Goal: Task Accomplishment & Management: Manage account settings

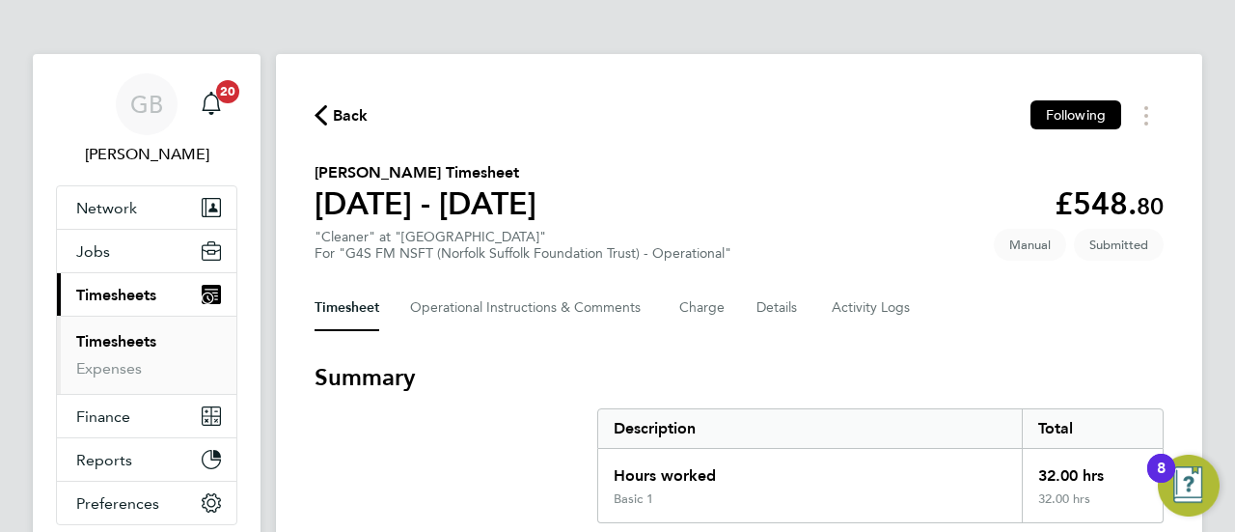
click at [106, 337] on link "Timesheets" at bounding box center [116, 341] width 80 height 18
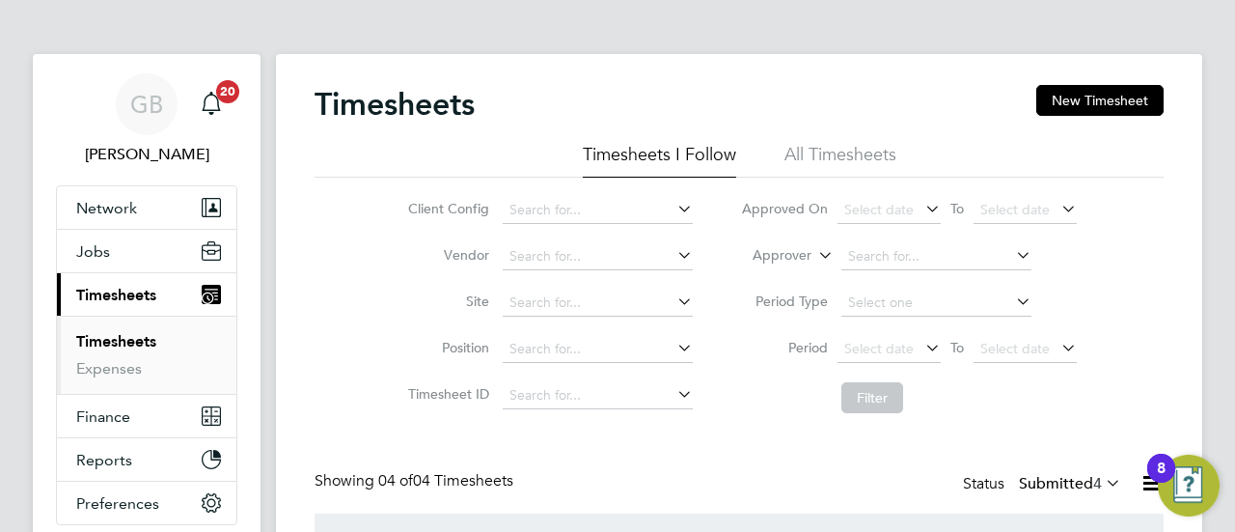
click at [1213, 169] on div "GB Gianni Bernardi Notifications 20 Applications: Network Sites Workers Jobs Po…" at bounding box center [617, 453] width 1235 height 906
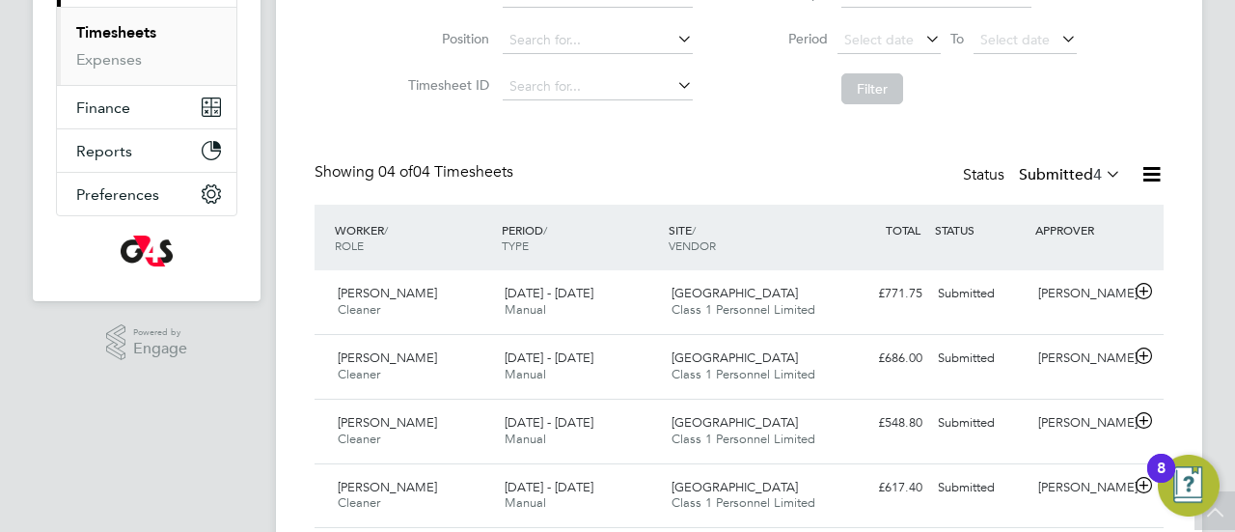
scroll to position [372, 0]
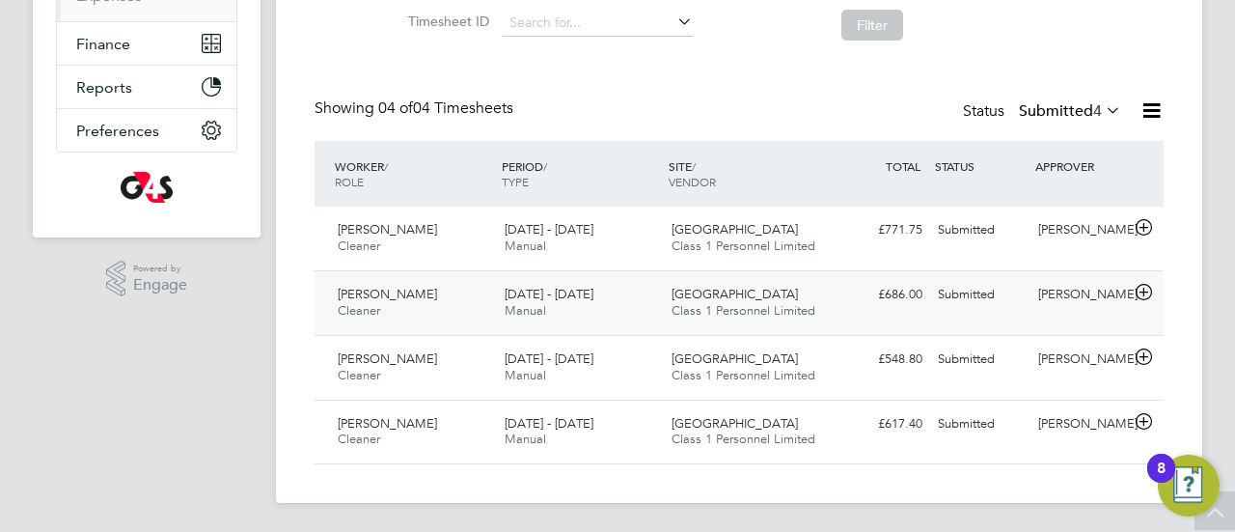
click at [398, 300] on span "[PERSON_NAME]" at bounding box center [387, 294] width 99 height 16
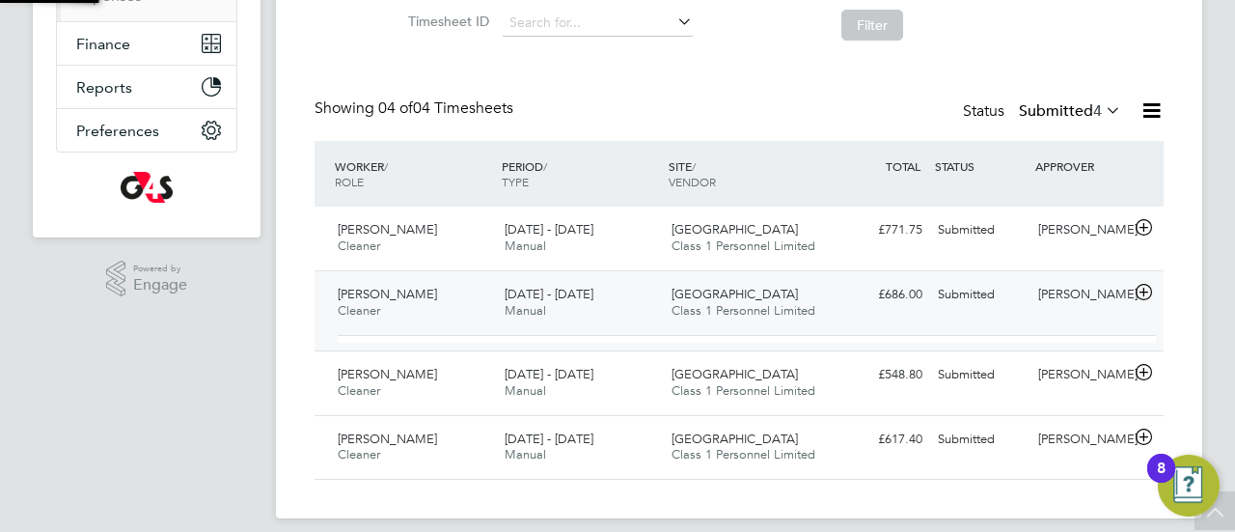
scroll to position [33, 188]
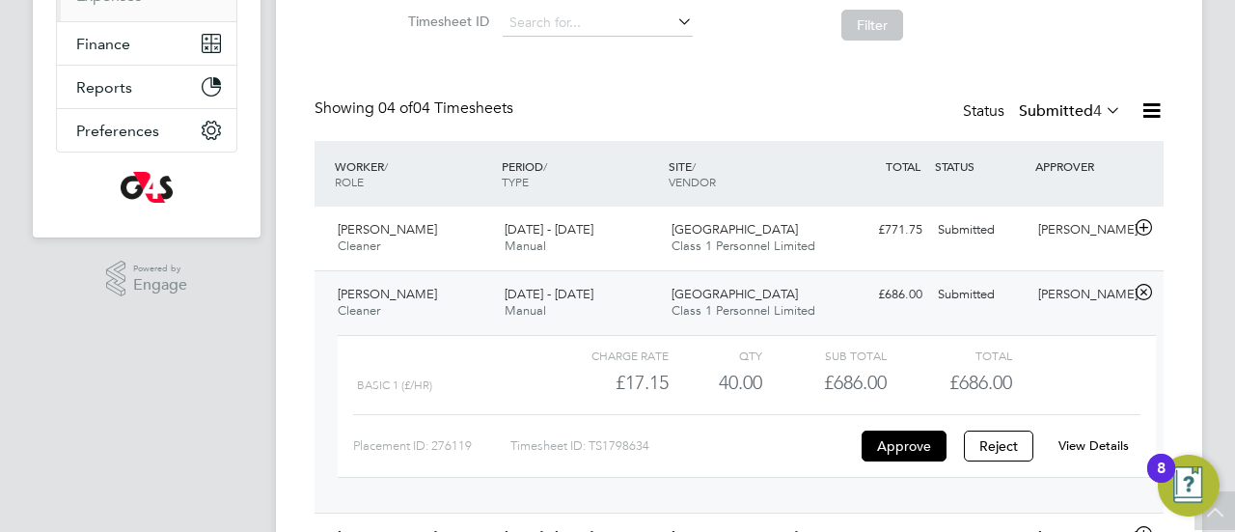
click at [1107, 442] on link "View Details" at bounding box center [1093, 445] width 70 height 16
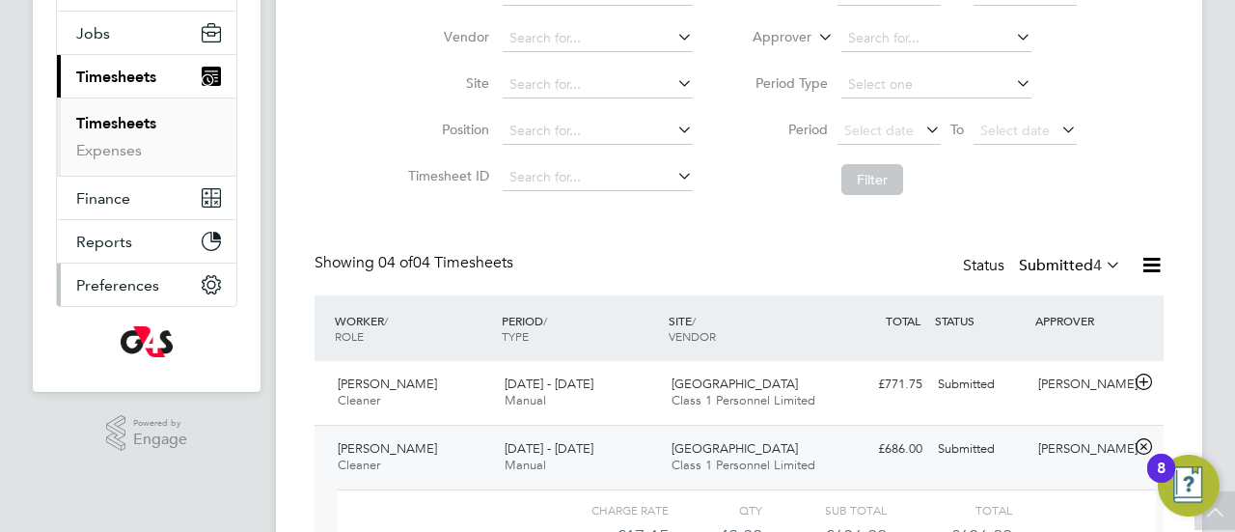
scroll to position [64, 0]
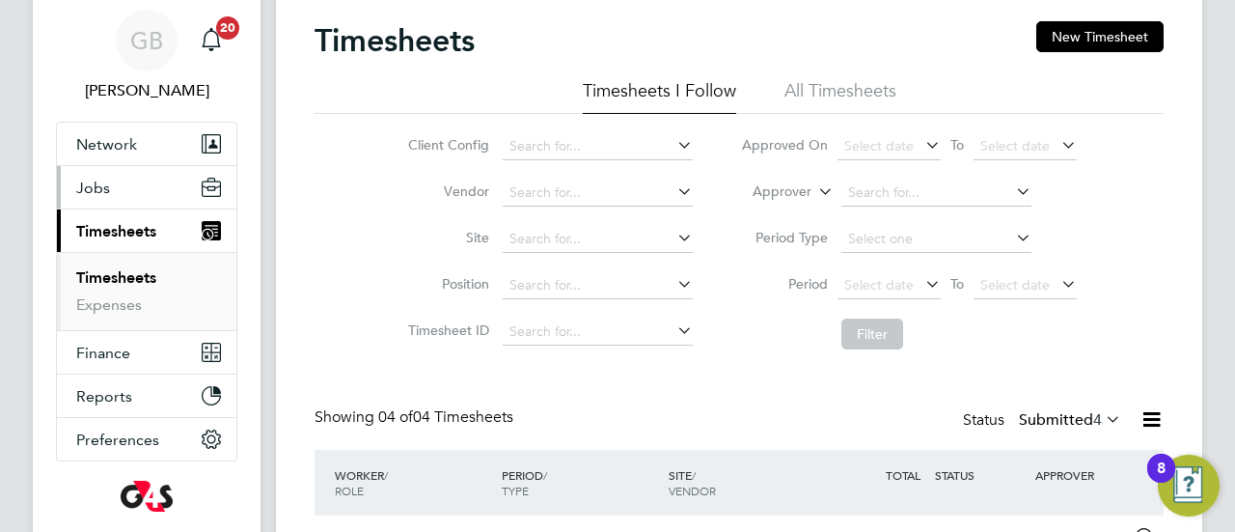
click at [99, 178] on span "Jobs" at bounding box center [93, 187] width 34 height 18
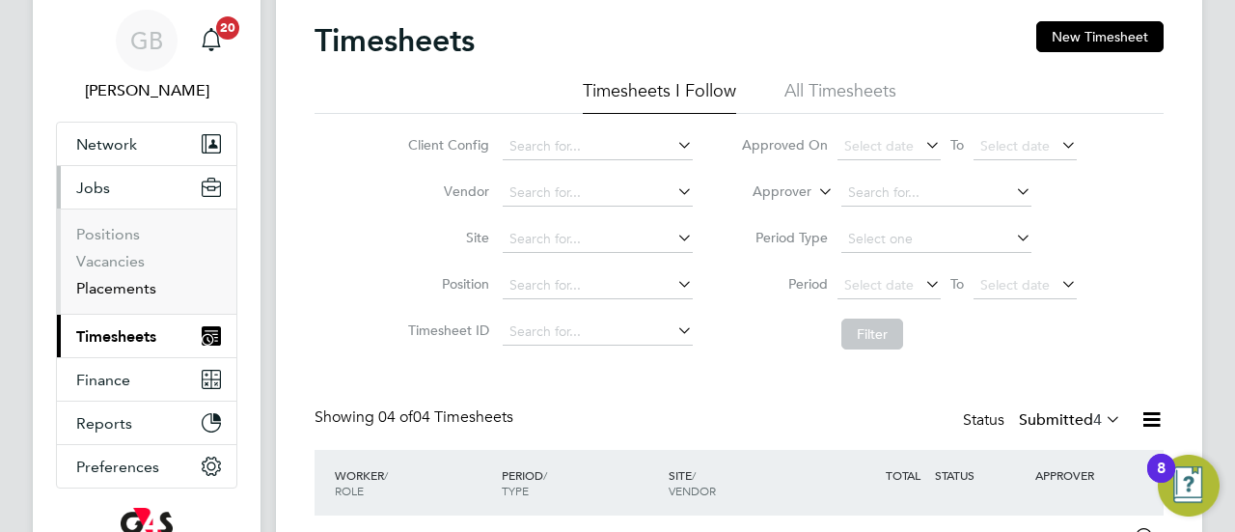
click at [128, 287] on link "Placements" at bounding box center [116, 288] width 80 height 18
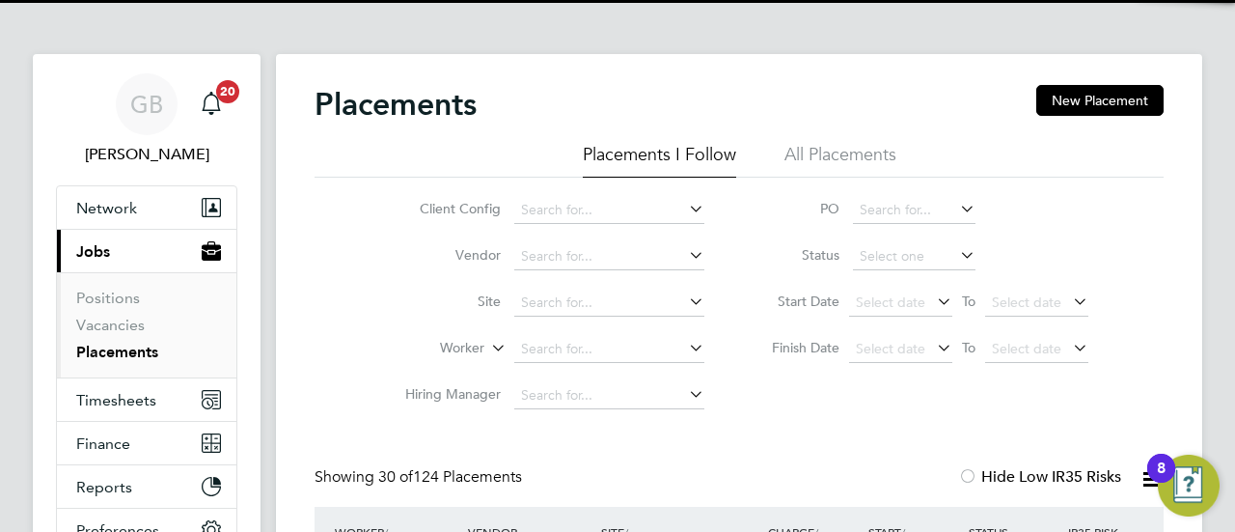
scroll to position [90, 167]
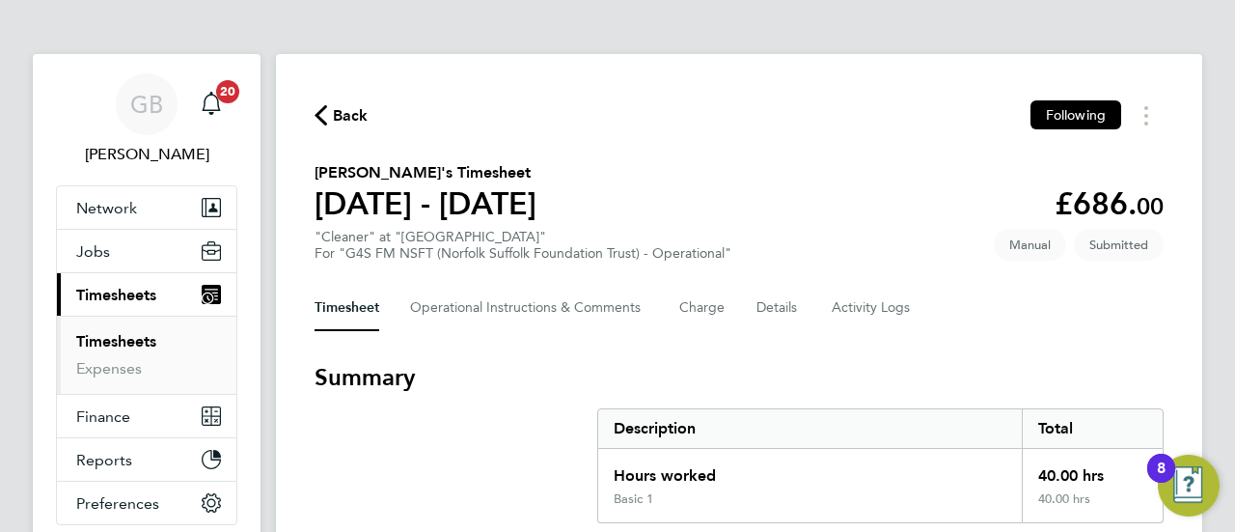
click at [489, 491] on section "Summary Description Total Hours worked 40.00 hrs Basic 1 40.00 hrs" at bounding box center [739, 442] width 849 height 161
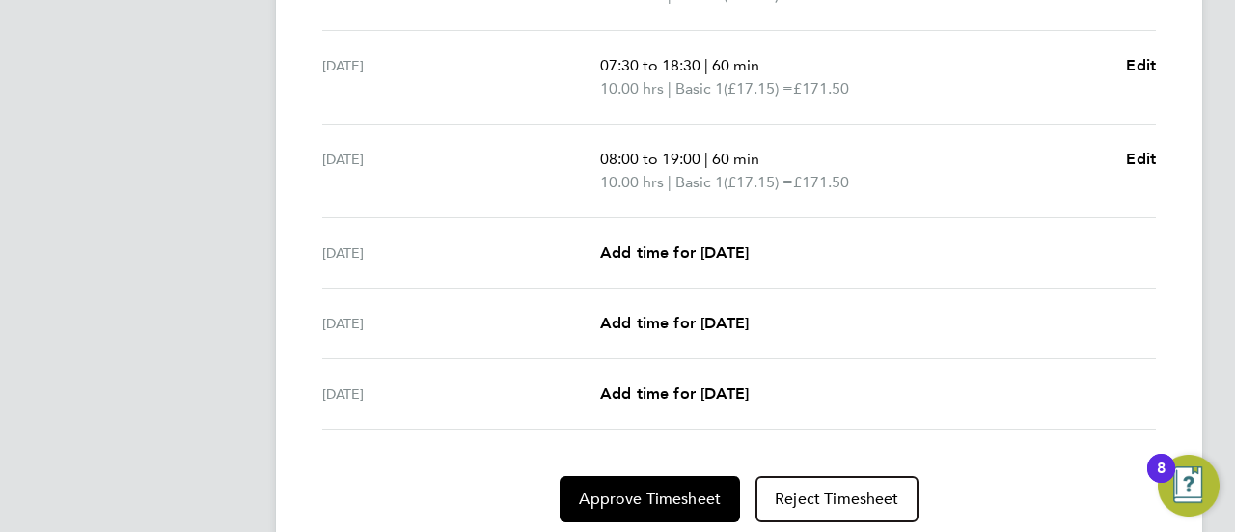
scroll to position [836, 0]
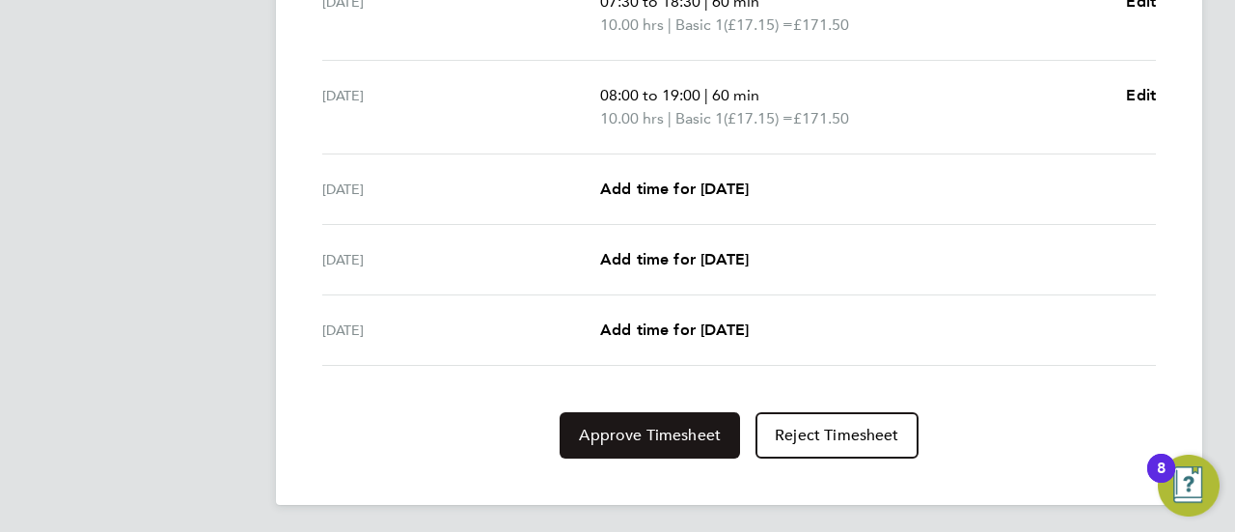
click at [629, 439] on span "Approve Timesheet" at bounding box center [650, 435] width 142 height 19
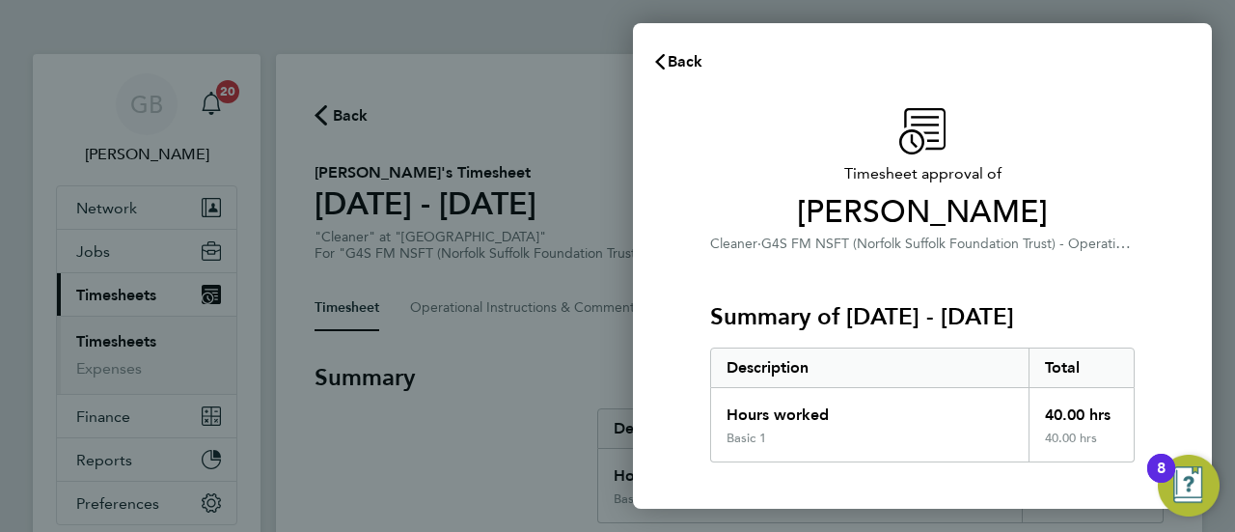
click at [683, 437] on div "Timesheet approval of Kingsley Amala Cleaner · G4S FM NSFT (Norfolk Suffolk Fou…" at bounding box center [922, 465] width 579 height 761
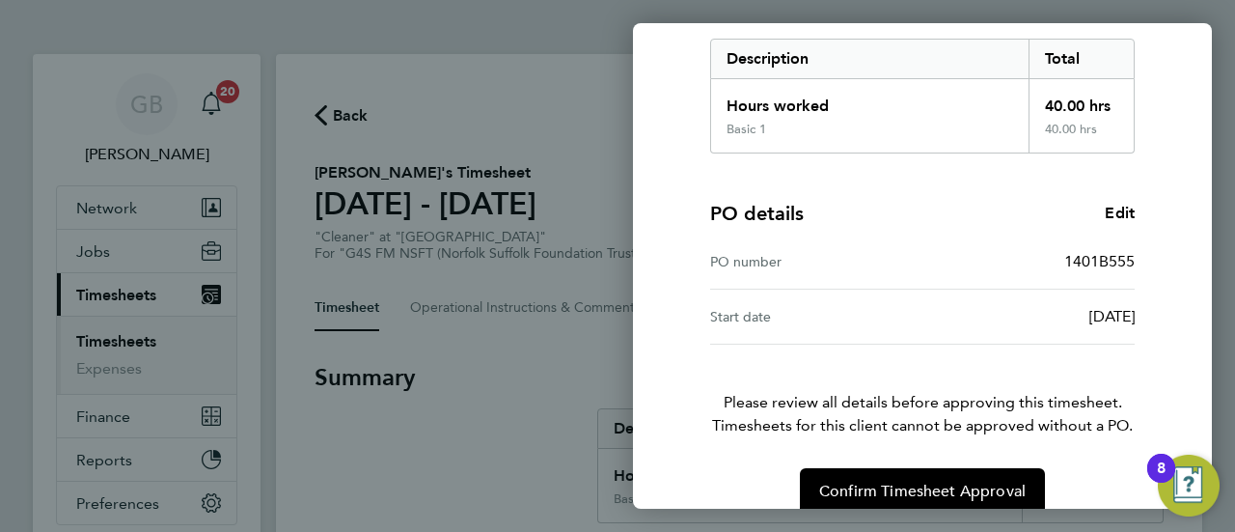
scroll to position [336, 0]
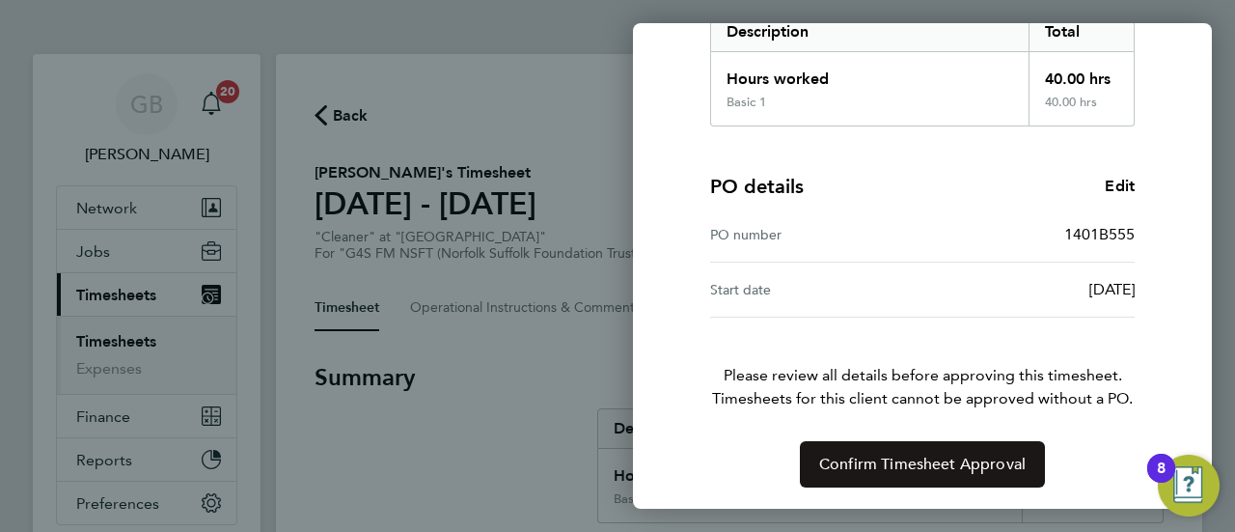
click at [940, 454] on span "Confirm Timesheet Approval" at bounding box center [922, 463] width 206 height 19
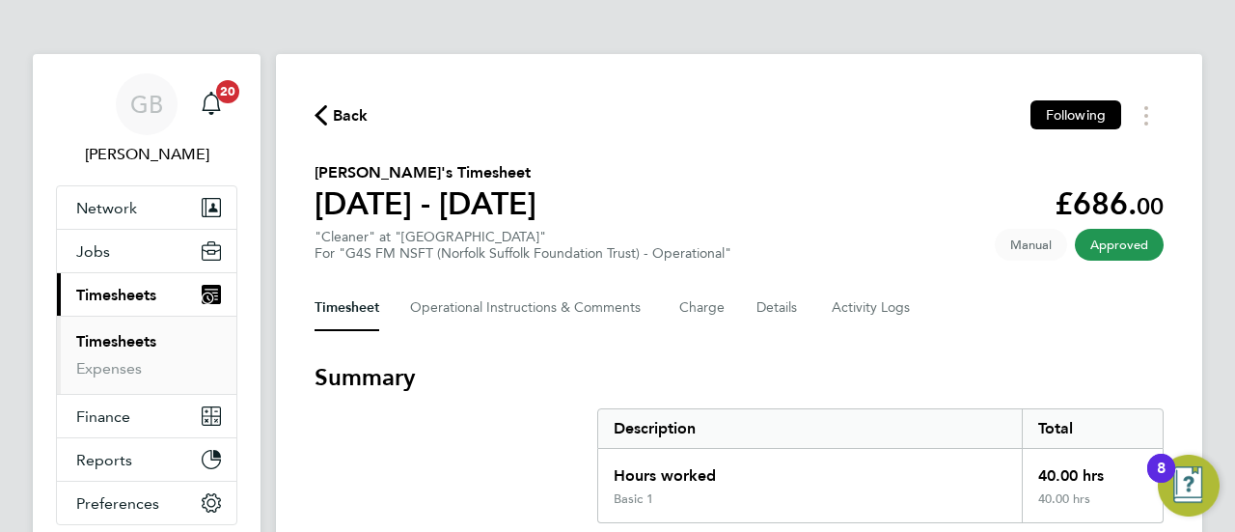
click at [135, 292] on span "Timesheets" at bounding box center [116, 295] width 80 height 18
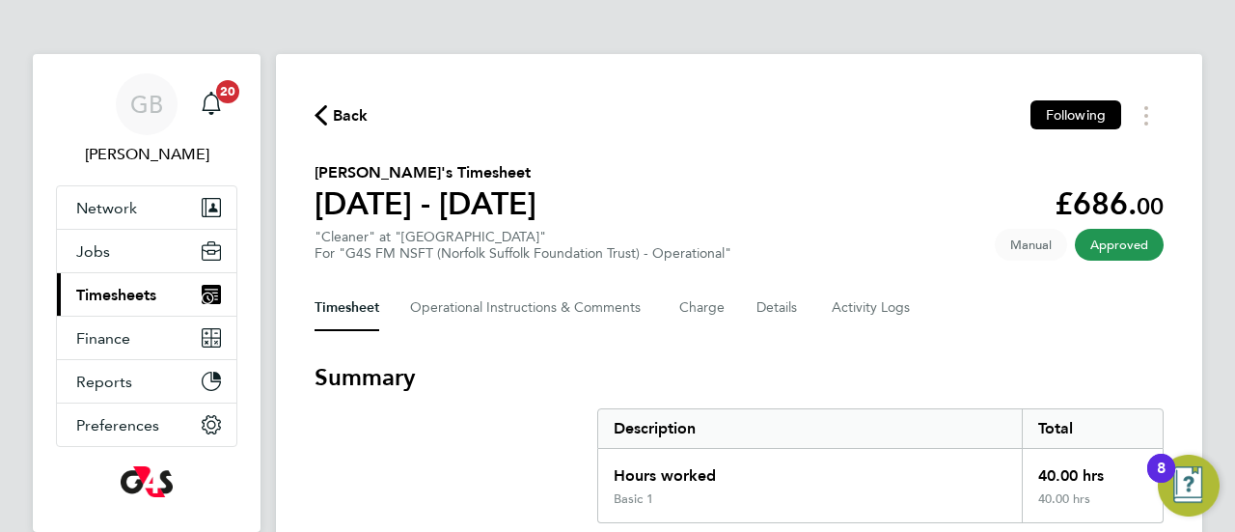
click at [123, 290] on span "Timesheets" at bounding box center [116, 295] width 80 height 18
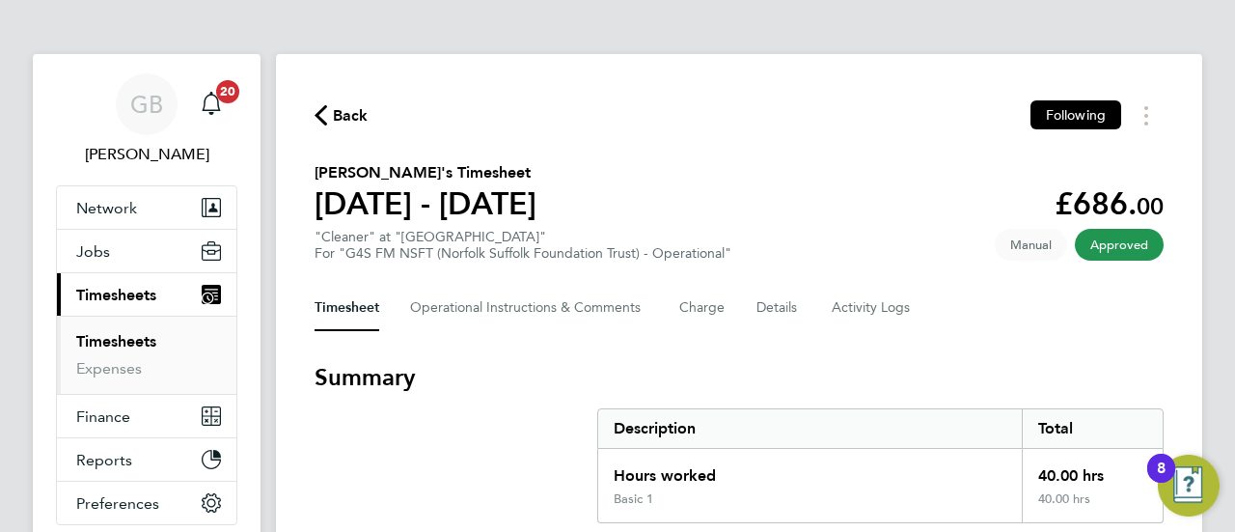
click at [114, 346] on link "Timesheets" at bounding box center [116, 341] width 80 height 18
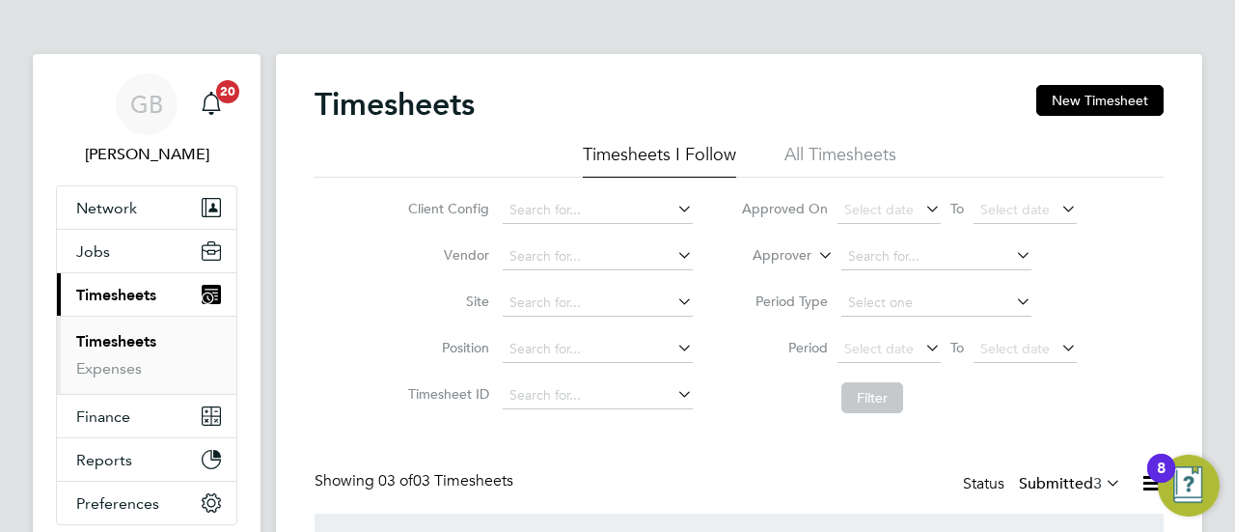
click at [1196, 222] on div "Timesheets New Timesheet Timesheets I Follow All Timesheets Client Config Vendo…" at bounding box center [739, 432] width 926 height 757
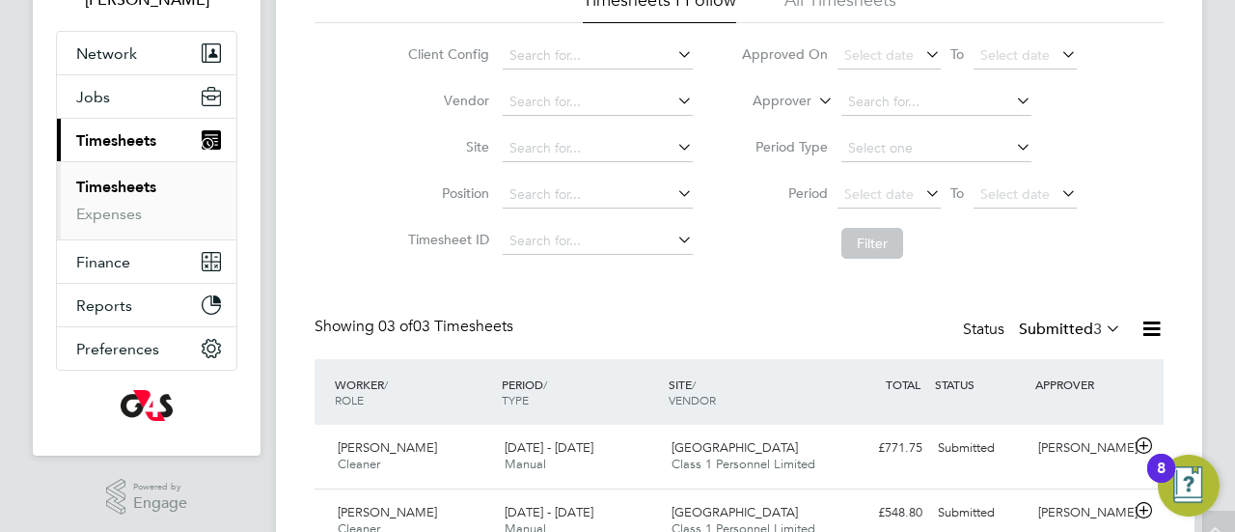
scroll to position [308, 0]
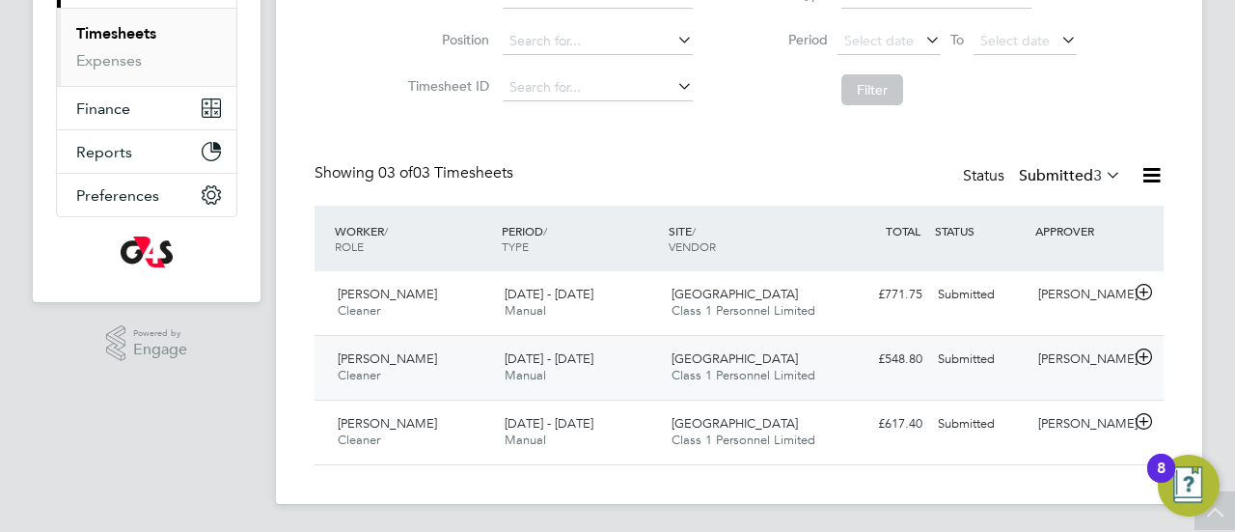
click at [372, 362] on span "[PERSON_NAME]" at bounding box center [387, 358] width 99 height 16
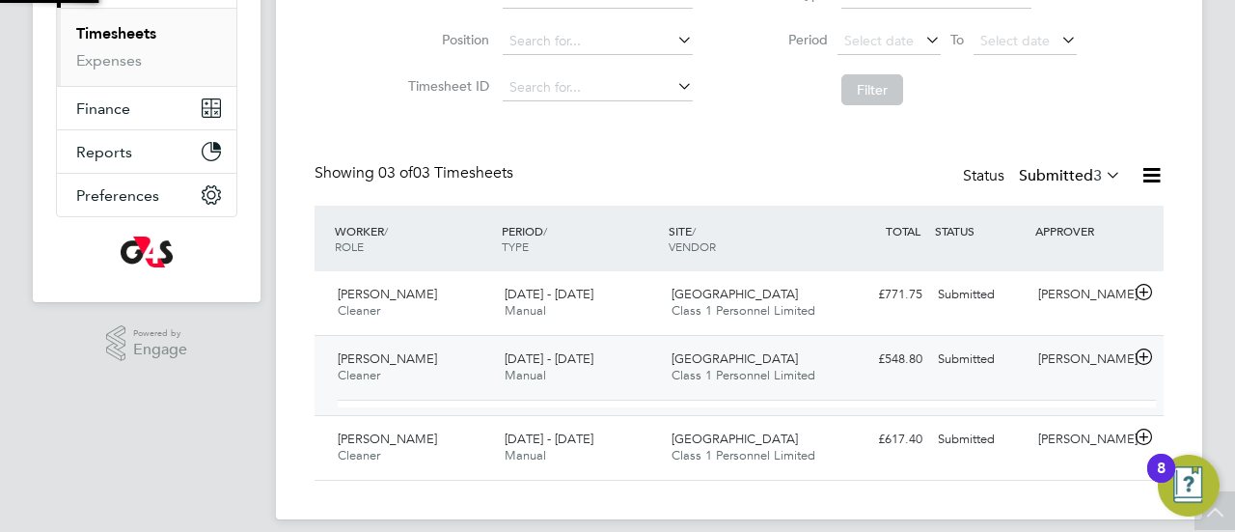
scroll to position [33, 188]
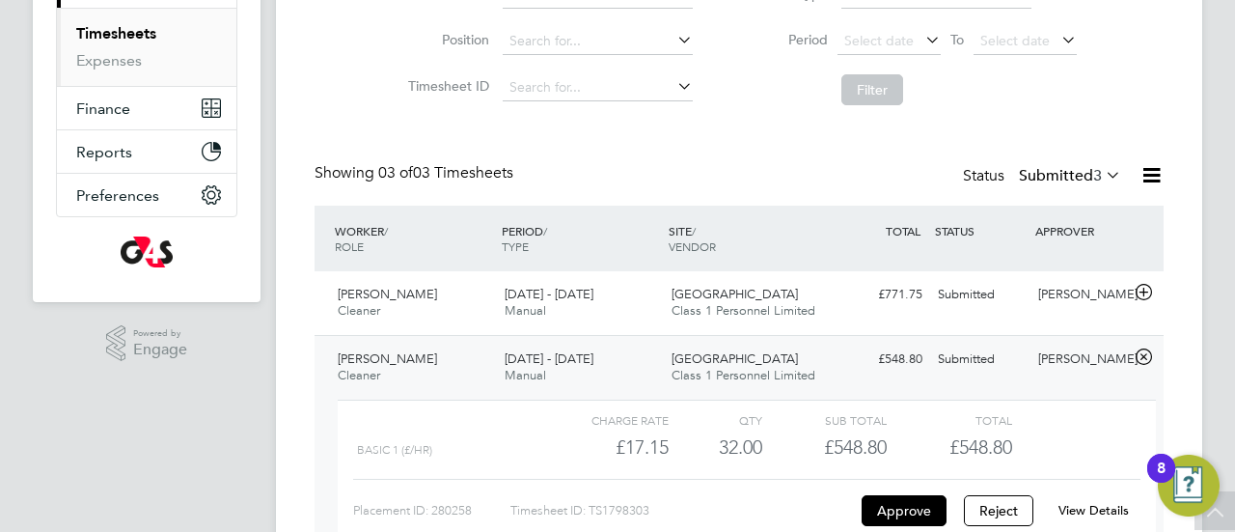
click at [1092, 506] on link "View Details" at bounding box center [1093, 510] width 70 height 16
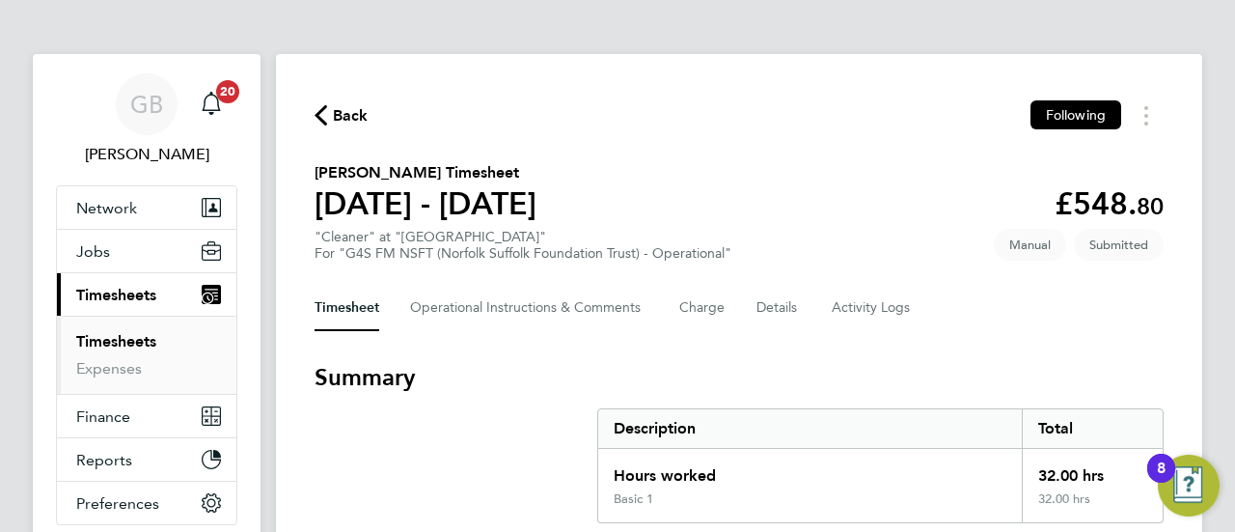
click at [773, 256] on section "Nancy Konadu's Timesheet 04 - 10 Aug 2025 £548. 80 "Cleaner" at "Hellesdon Hosp…" at bounding box center [739, 211] width 849 height 100
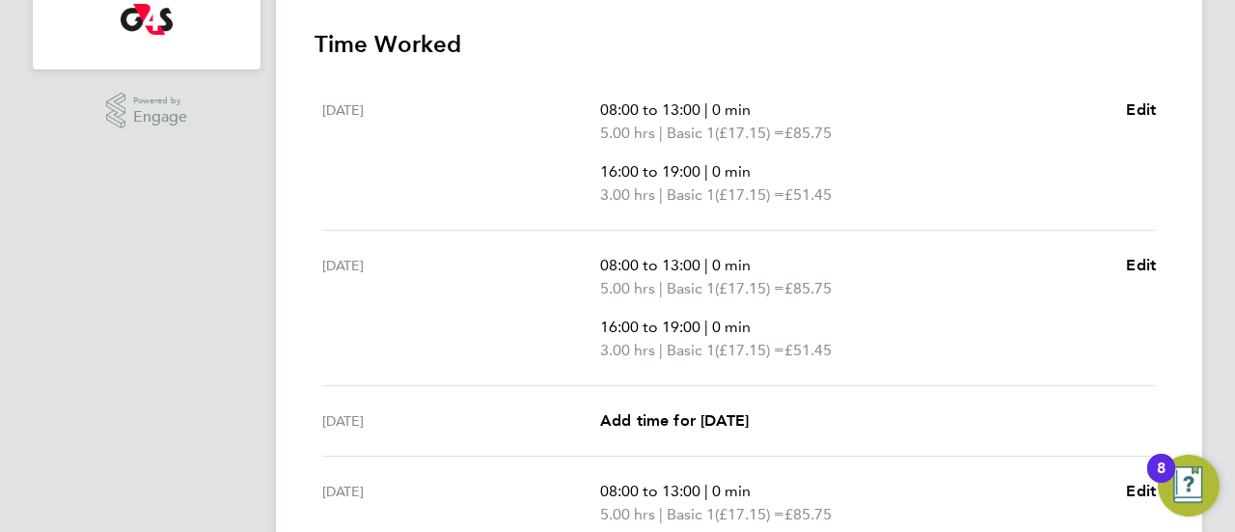
scroll to position [695, 0]
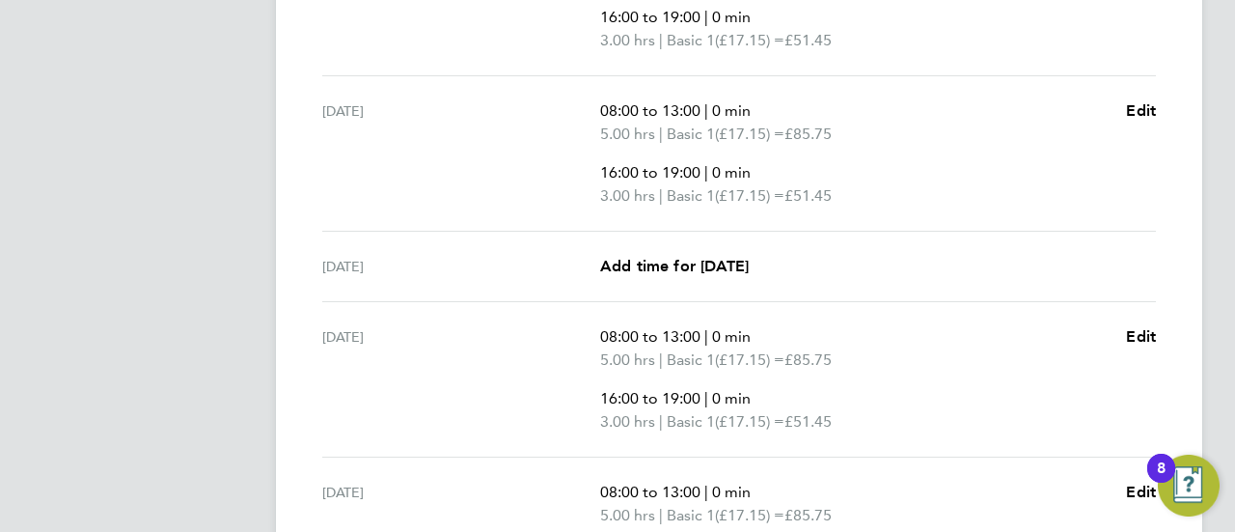
click at [1218, 217] on div "GB Gianni Bernardi Notifications 20 Applications: Network Sites Workers Jobs Po…" at bounding box center [617, 114] width 1235 height 1618
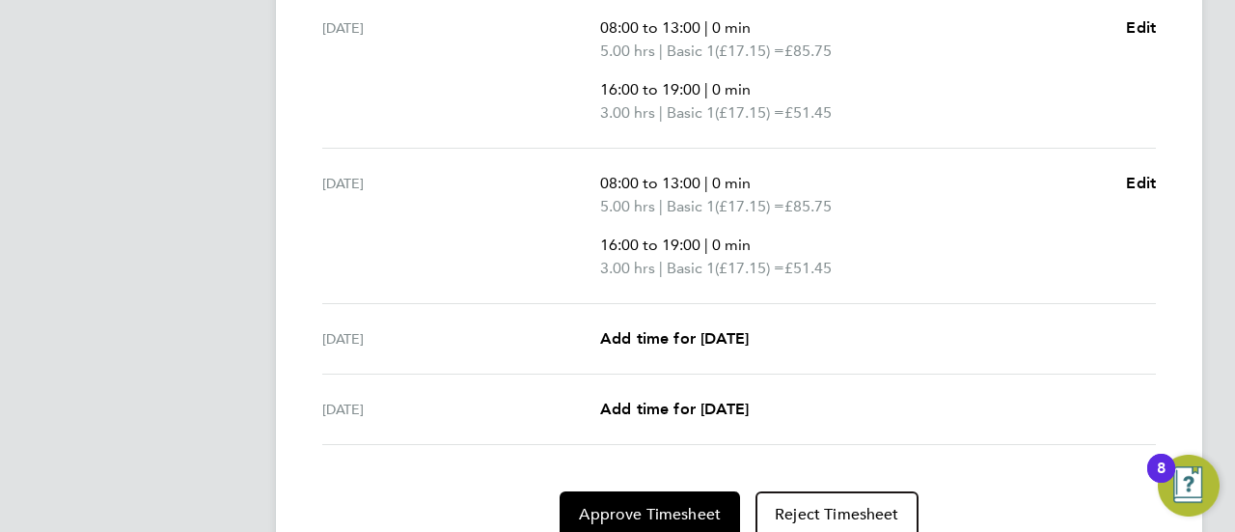
scroll to position [1083, 0]
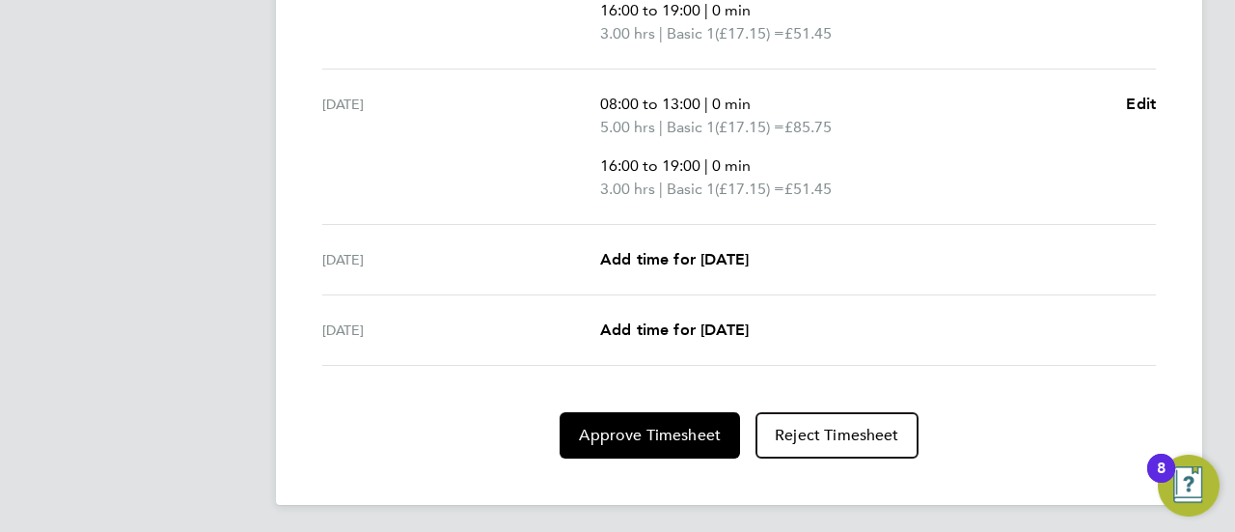
click at [642, 435] on span "Approve Timesheet" at bounding box center [650, 435] width 142 height 19
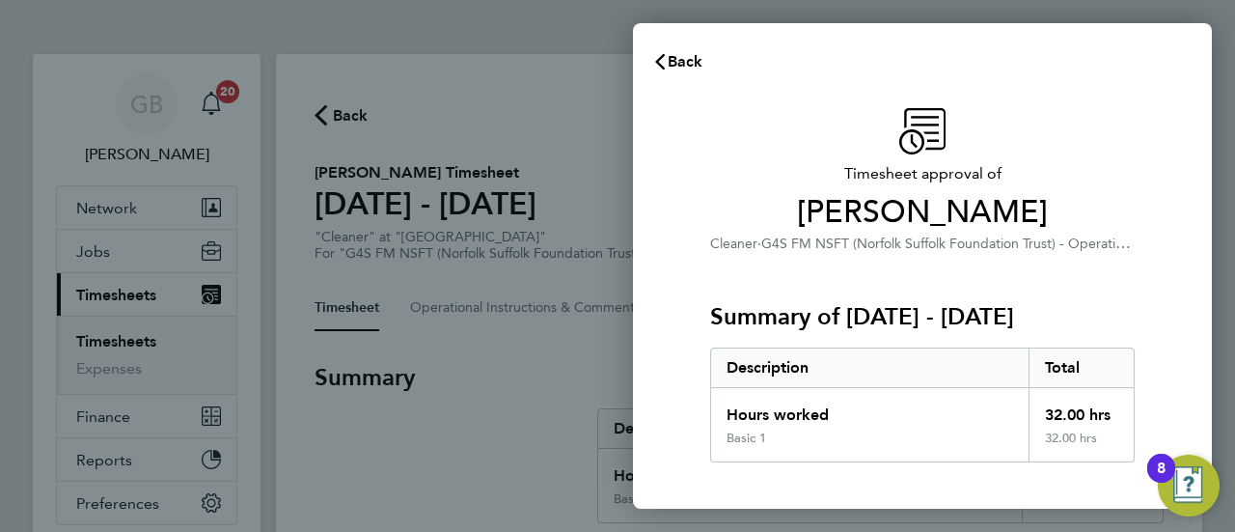
click at [678, 372] on div "Timesheet approval of Nancy Konadu Cleaner · G4S FM NSFT (Norfolk Suffolk Found…" at bounding box center [922, 465] width 579 height 761
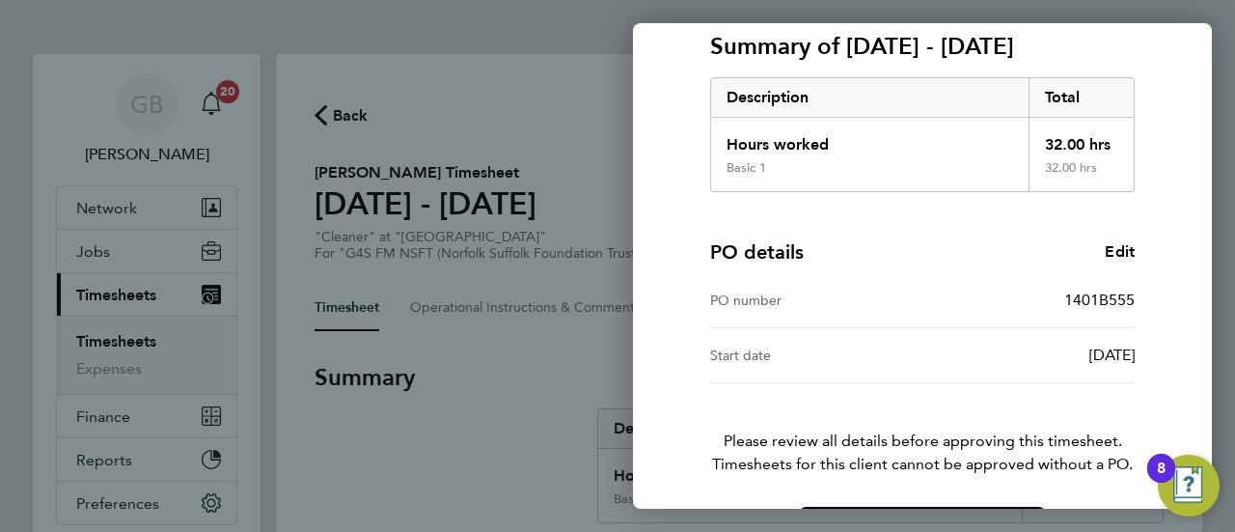
scroll to position [336, 0]
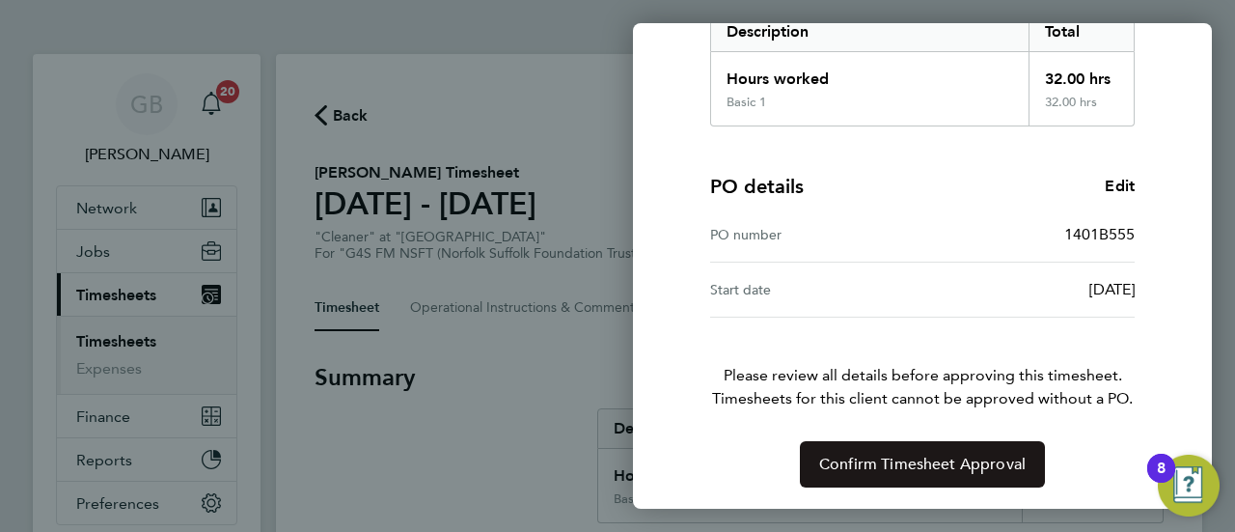
click at [947, 455] on span "Confirm Timesheet Approval" at bounding box center [922, 463] width 206 height 19
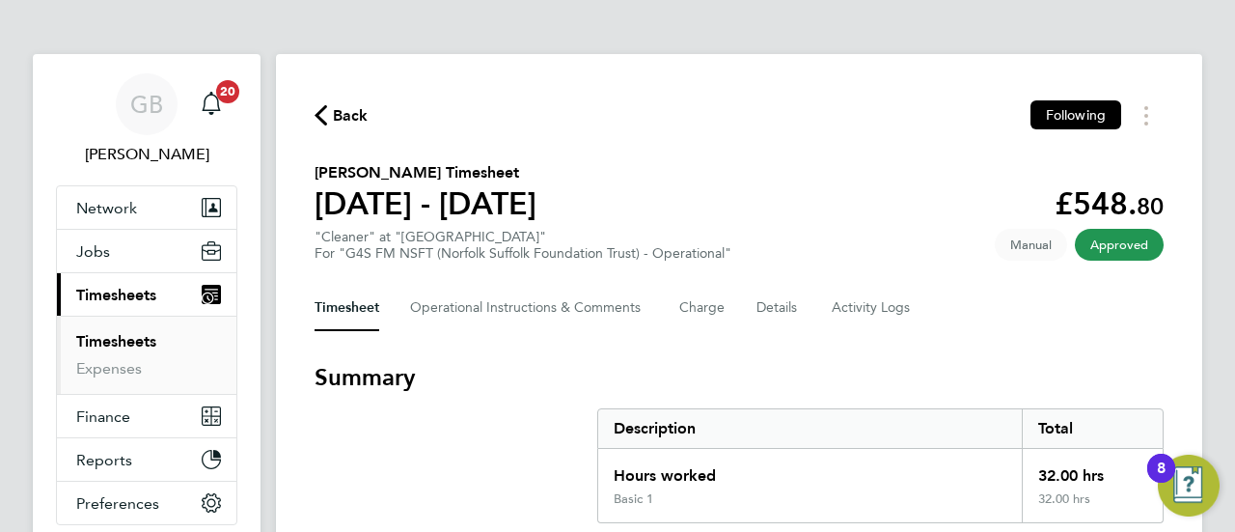
click at [107, 342] on link "Timesheets" at bounding box center [116, 341] width 80 height 18
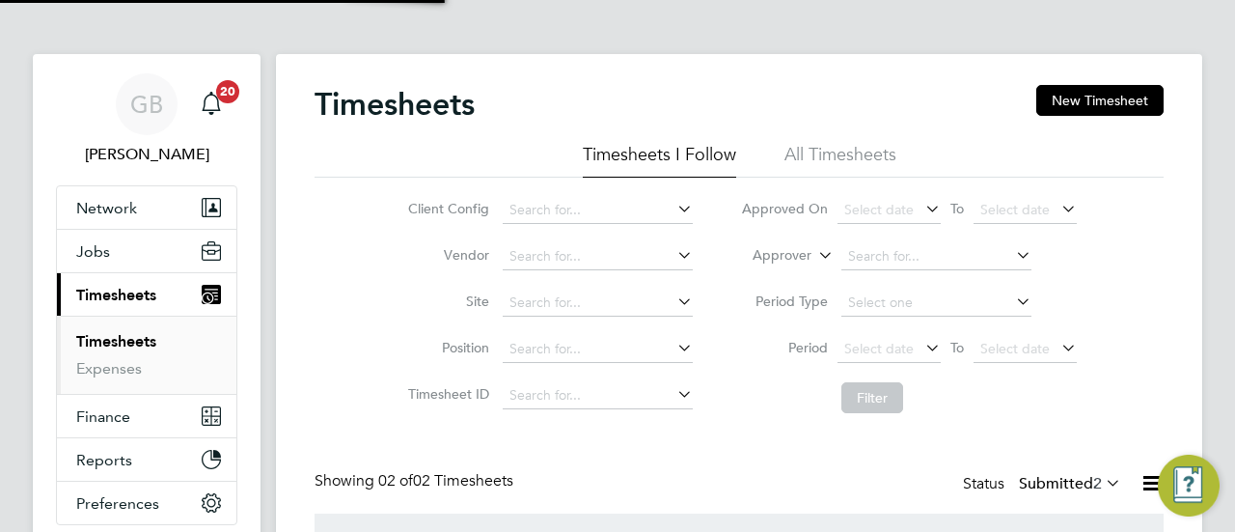
scroll to position [48, 167]
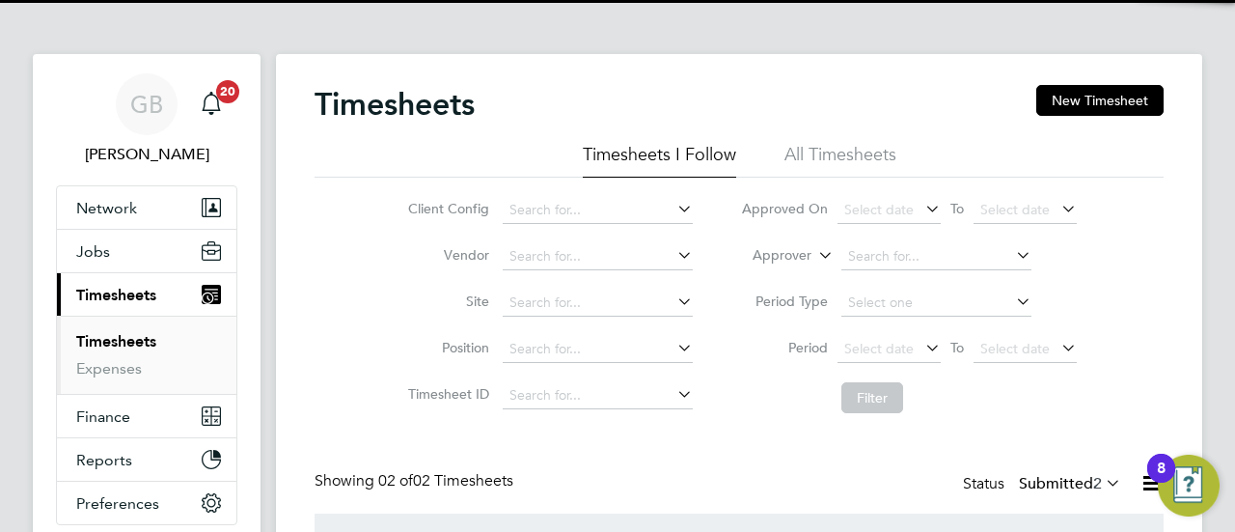
click at [107, 342] on link "Timesheets" at bounding box center [116, 341] width 80 height 18
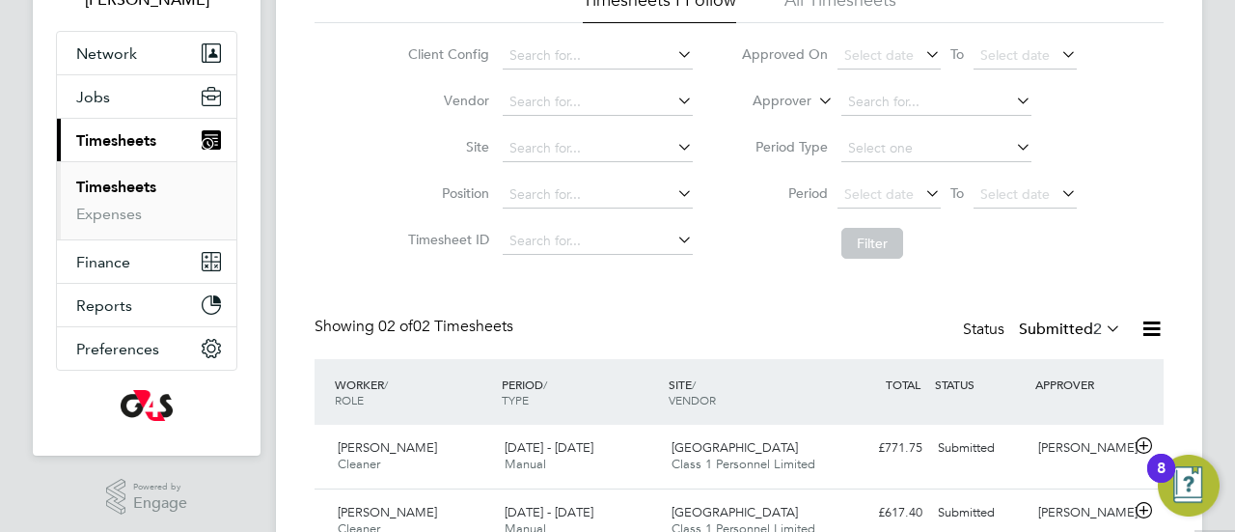
scroll to position [244, 0]
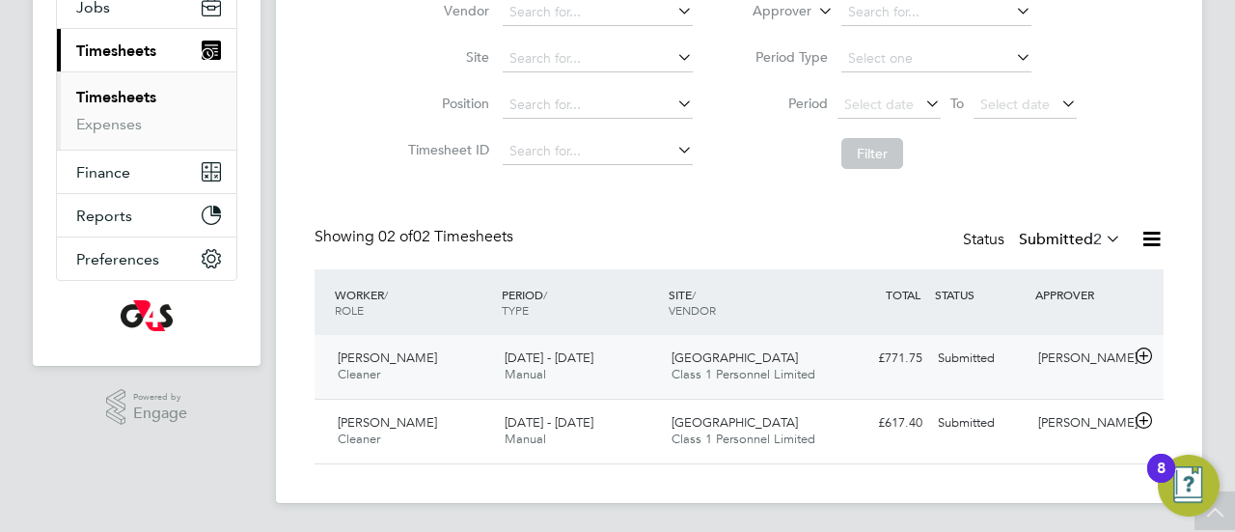
click at [363, 360] on span "[PERSON_NAME]" at bounding box center [387, 357] width 99 height 16
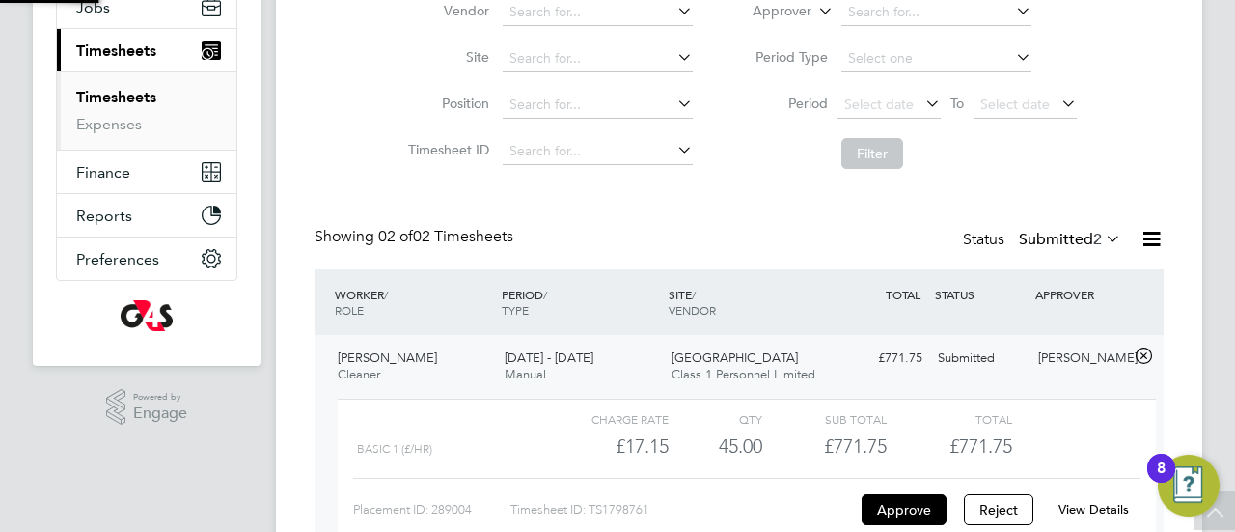
scroll to position [33, 188]
click at [1105, 512] on link "View Details" at bounding box center [1093, 509] width 70 height 16
click at [1104, 511] on link "View Details" at bounding box center [1093, 509] width 70 height 16
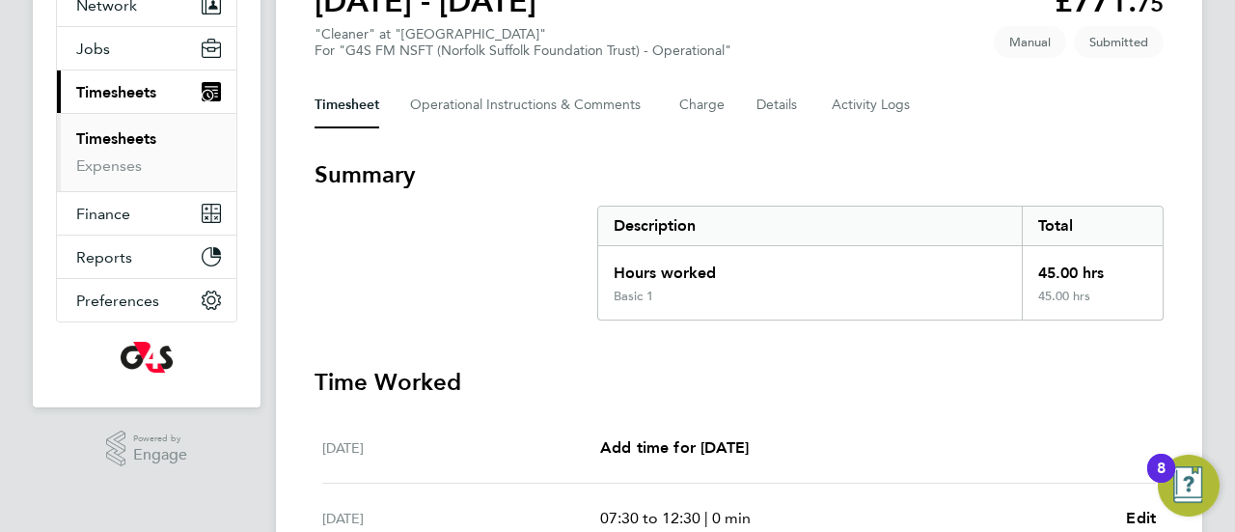
scroll to position [164, 0]
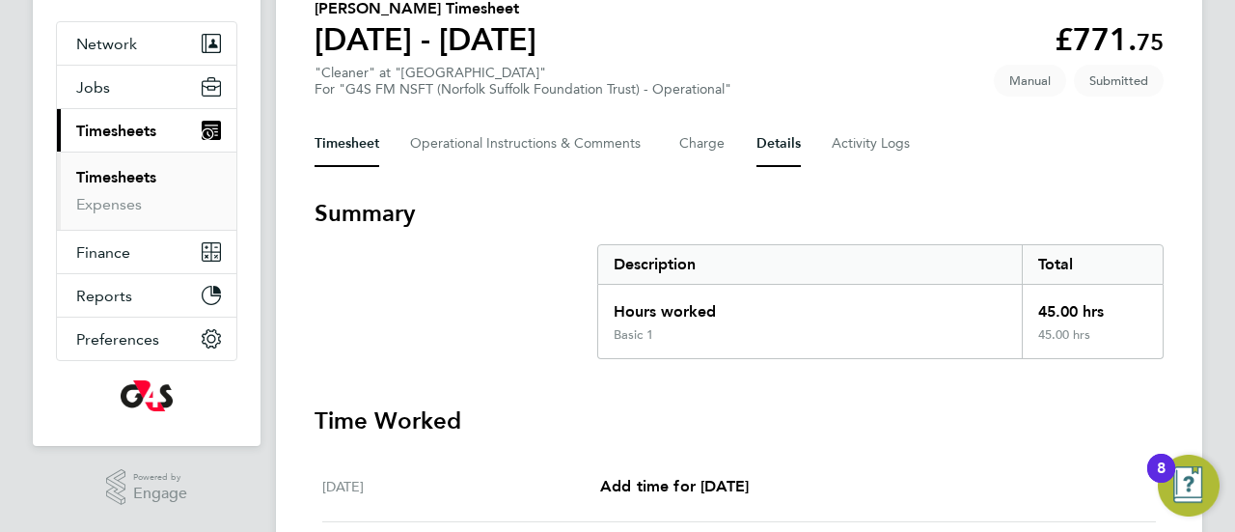
click at [774, 150] on button "Details" at bounding box center [778, 144] width 44 height 46
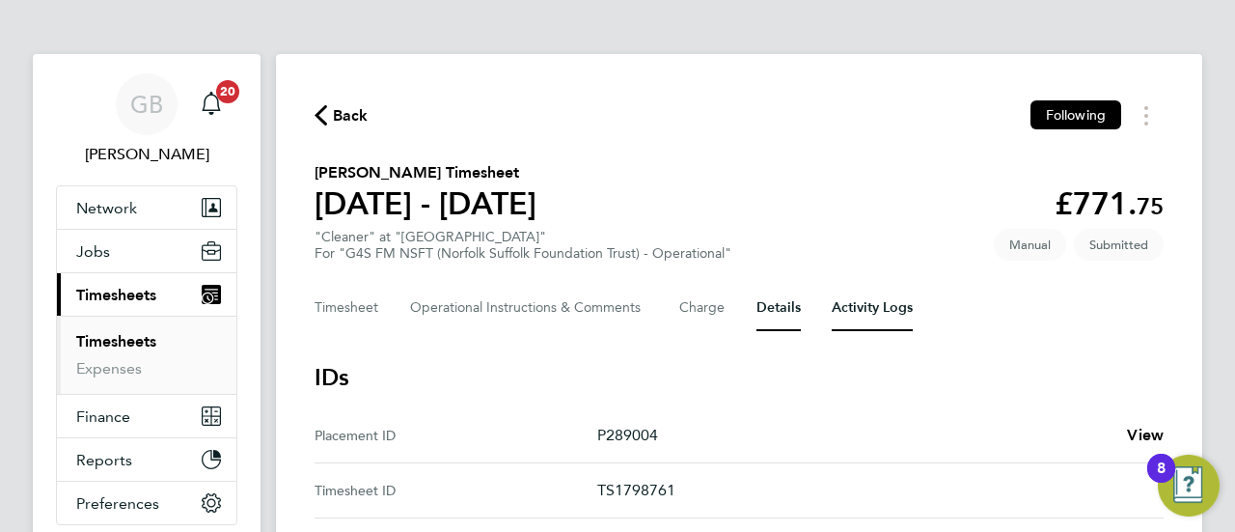
click at [859, 310] on Logs-tab "Activity Logs" at bounding box center [872, 308] width 81 height 46
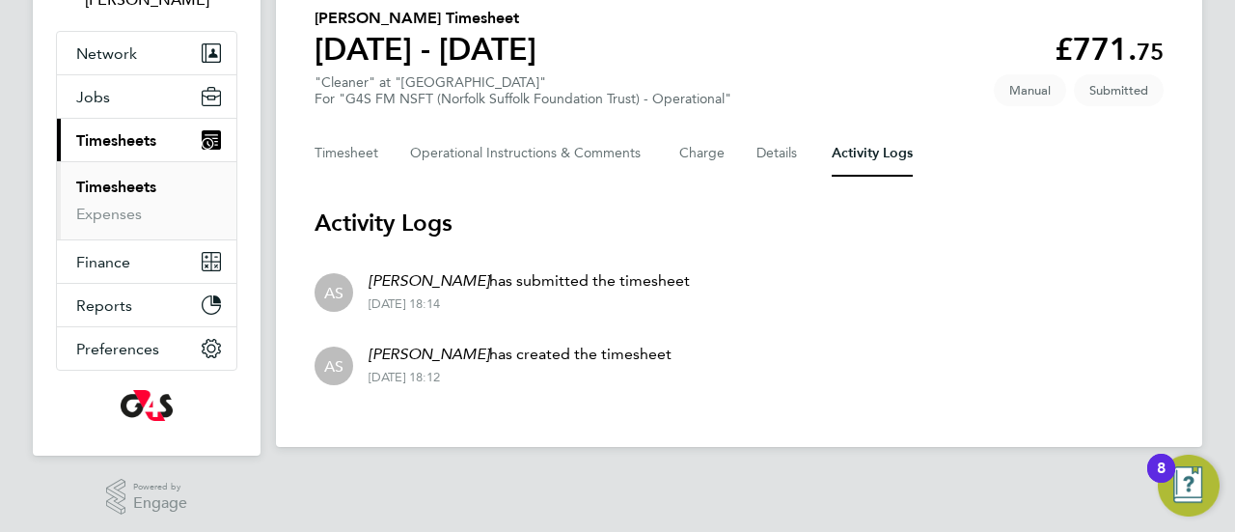
scroll to position [158, 0]
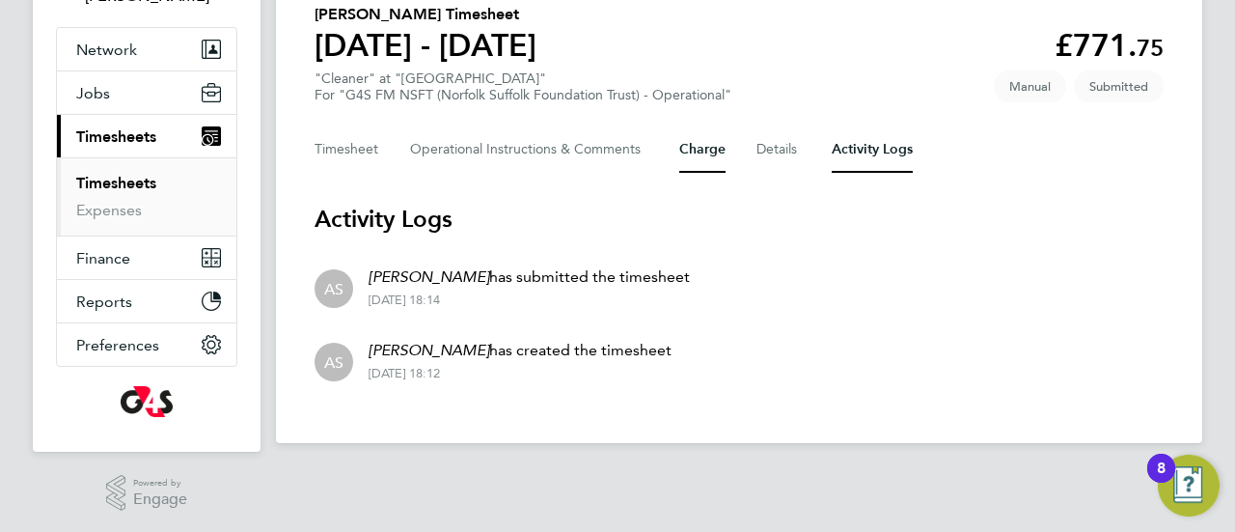
click at [705, 142] on button "Charge" at bounding box center [702, 149] width 46 height 46
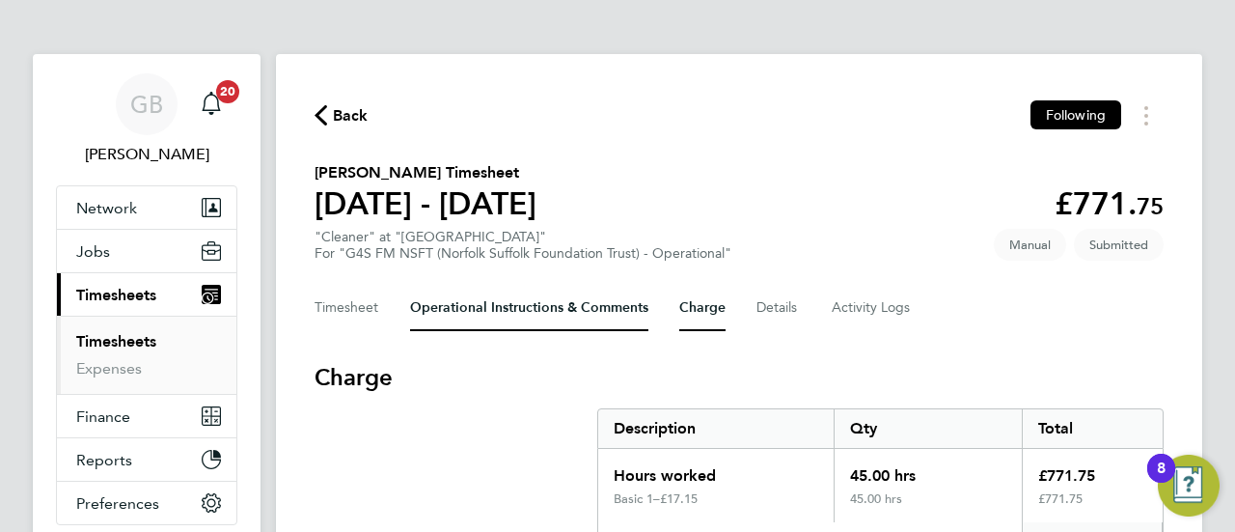
click at [544, 311] on Comments-tab "Operational Instructions & Comments" at bounding box center [529, 308] width 238 height 46
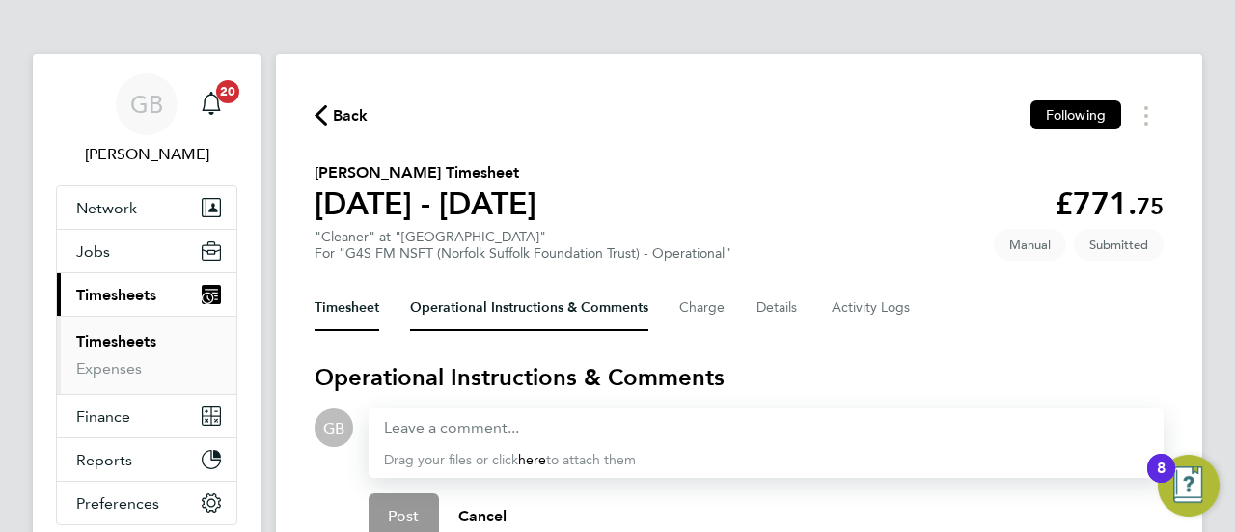
click at [343, 304] on button "Timesheet" at bounding box center [347, 308] width 65 height 46
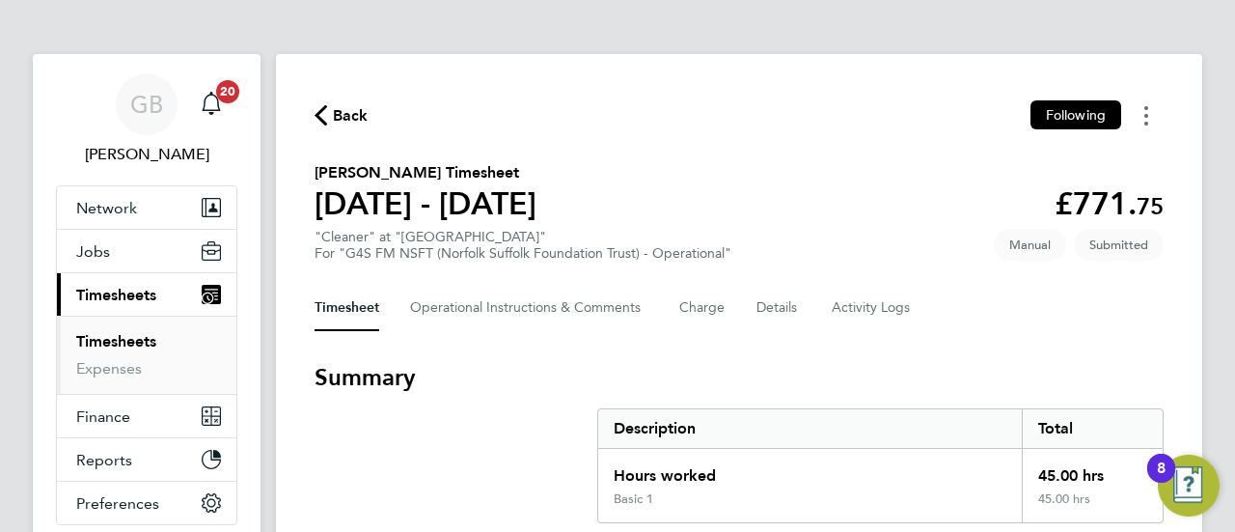
click at [1144, 119] on icon "Timesheets Menu" at bounding box center [1146, 115] width 4 height 19
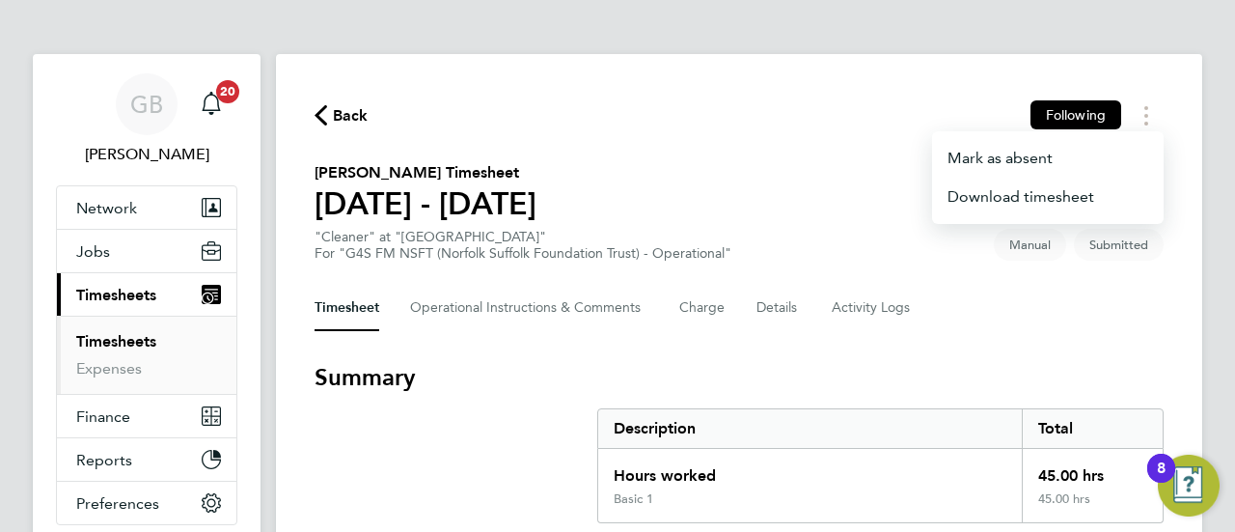
click at [800, 206] on section "[PERSON_NAME] Timesheet [DATE] - [DATE] £771. 75 "Cleaner" at "[GEOGRAPHIC_DATA…" at bounding box center [739, 211] width 849 height 100
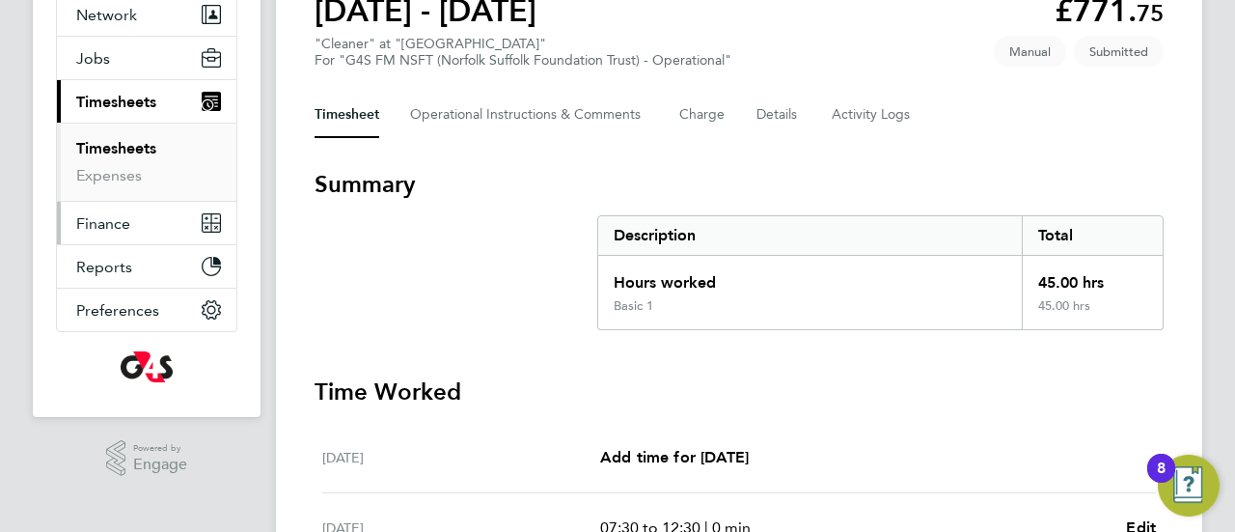
scroll to position [154, 0]
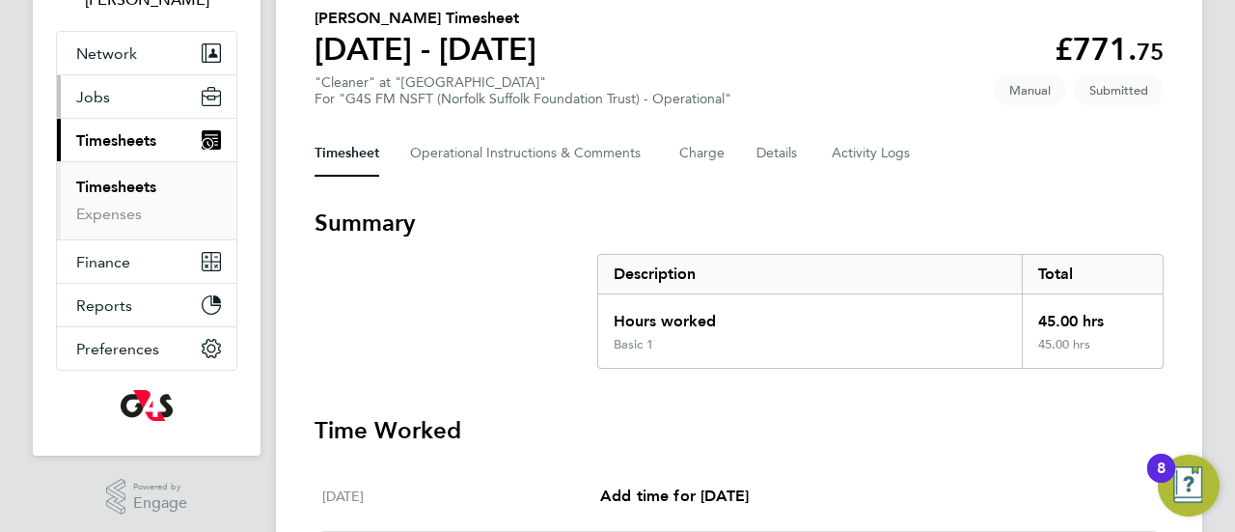
click at [127, 106] on button "Jobs" at bounding box center [146, 96] width 179 height 42
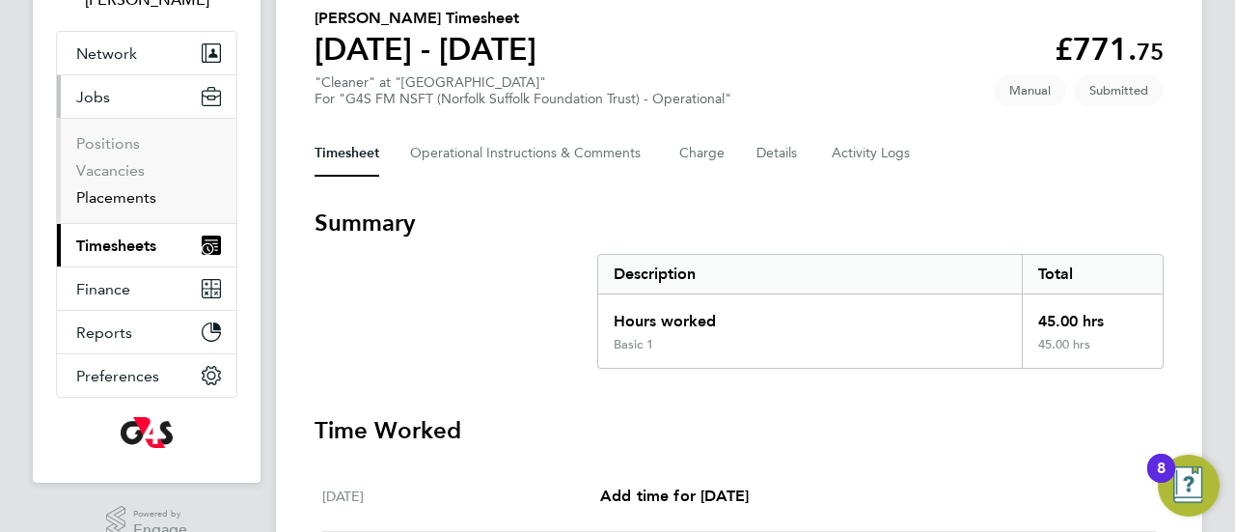
click at [143, 196] on link "Placements" at bounding box center [116, 197] width 80 height 18
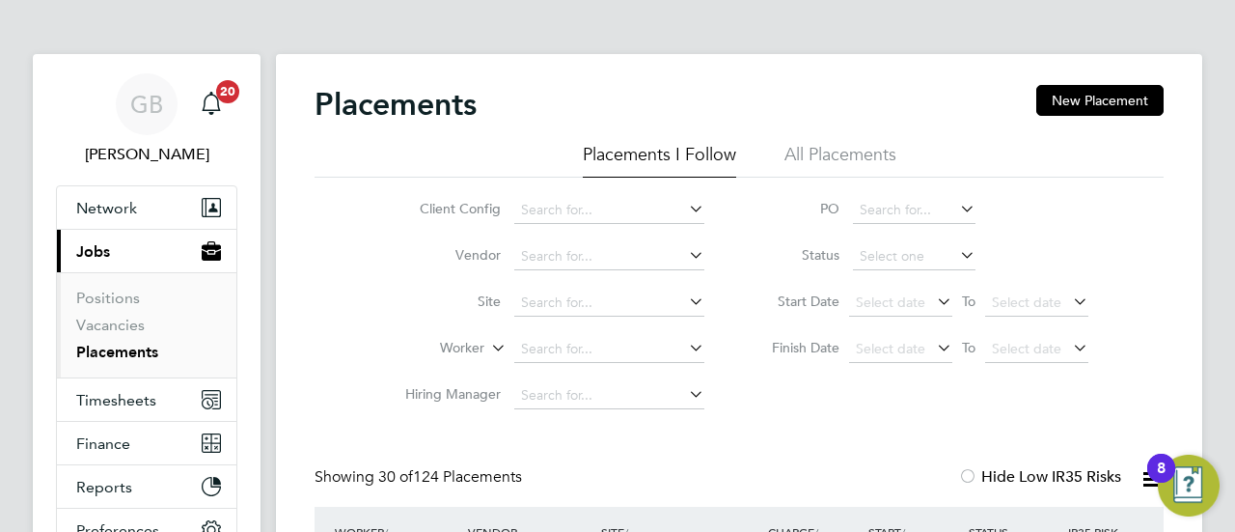
click at [351, 372] on div "Client Config Vendor Site Worker Hiring Manager PO Status Start Date Select dat…" at bounding box center [739, 298] width 849 height 241
